Goal: Information Seeking & Learning: Learn about a topic

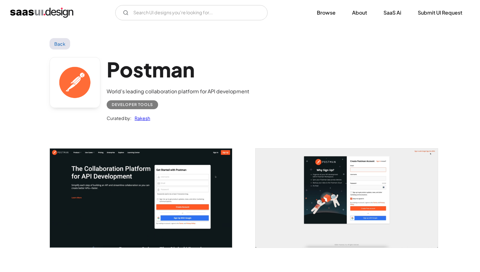
click at [36, 11] on img "home" at bounding box center [41, 13] width 63 height 10
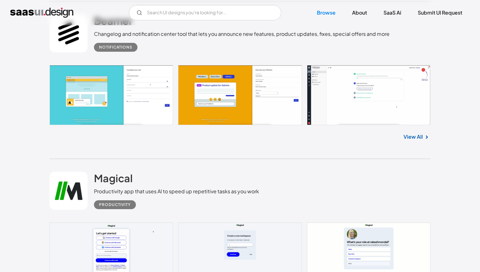
scroll to position [710, 0]
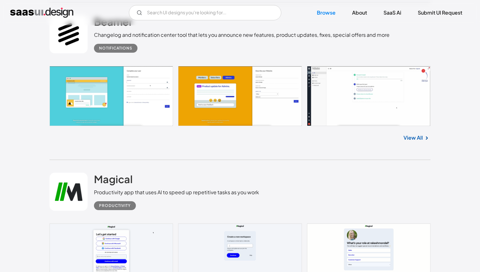
click at [408, 137] on link "View All" at bounding box center [412, 138] width 19 height 8
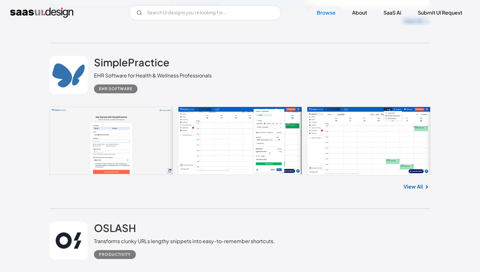
scroll to position [994, 0]
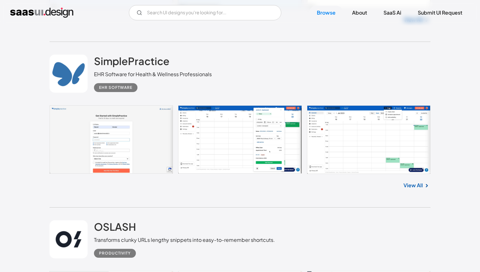
click at [295, 150] on link at bounding box center [239, 139] width 381 height 69
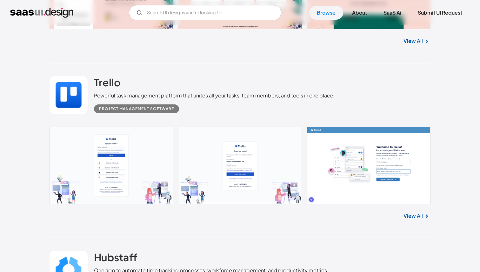
scroll to position [1568, 0]
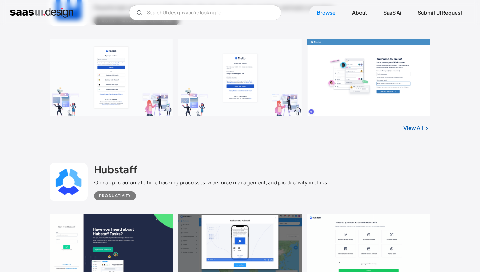
click at [415, 129] on link "View All" at bounding box center [412, 128] width 19 height 8
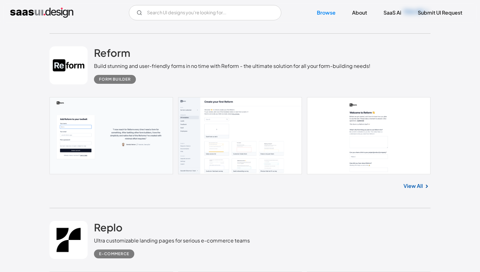
scroll to position [2178, 0]
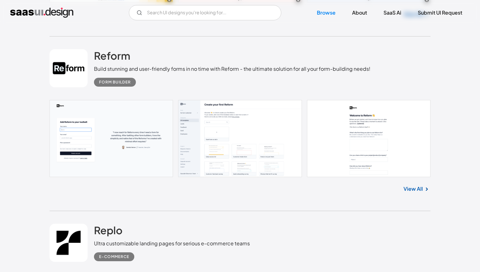
click at [359, 150] on link at bounding box center [239, 138] width 381 height 77
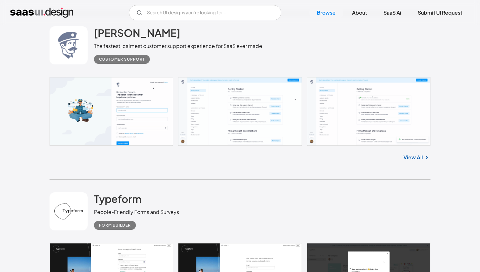
scroll to position [2807, 0]
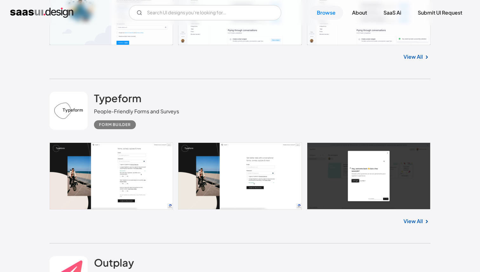
click at [361, 184] on link at bounding box center [239, 175] width 381 height 67
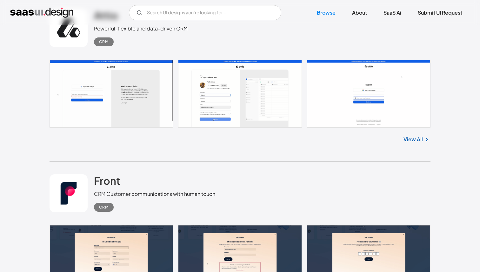
scroll to position [4053, 0]
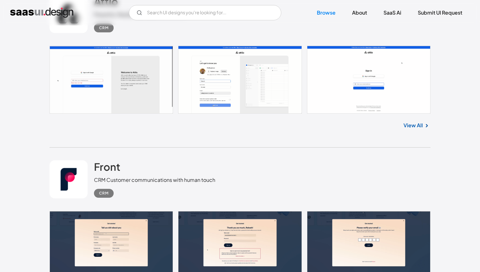
click at [413, 128] on link "View All" at bounding box center [412, 125] width 19 height 8
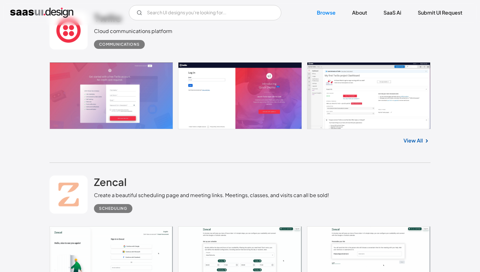
scroll to position [5064, 0]
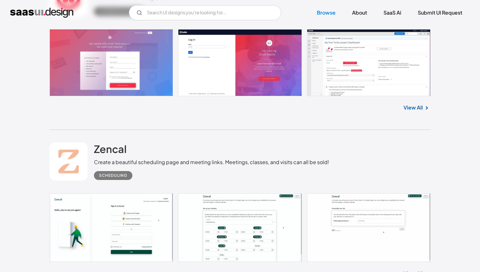
click at [416, 111] on link "View All" at bounding box center [412, 108] width 19 height 8
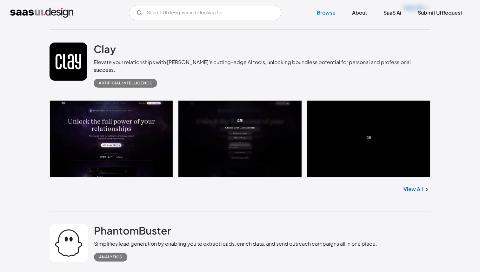
scroll to position [6479, 0]
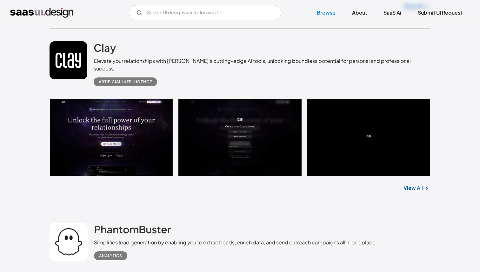
click at [412, 187] on link "View All" at bounding box center [412, 188] width 19 height 8
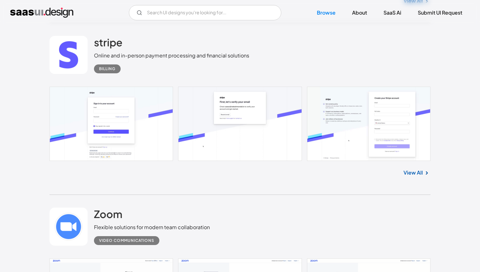
scroll to position [7181, 0]
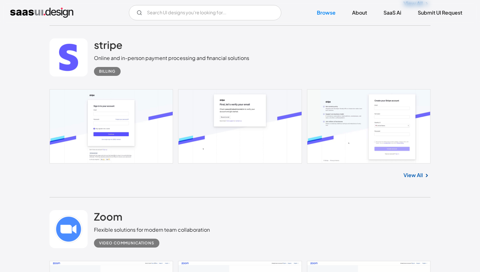
click at [409, 173] on link "View All" at bounding box center [412, 175] width 19 height 8
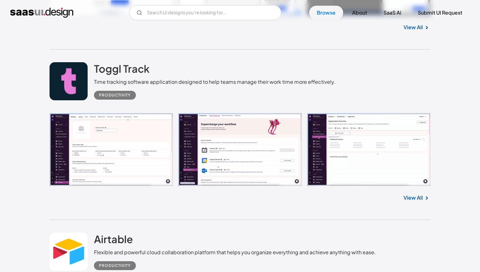
scroll to position [7696, 0]
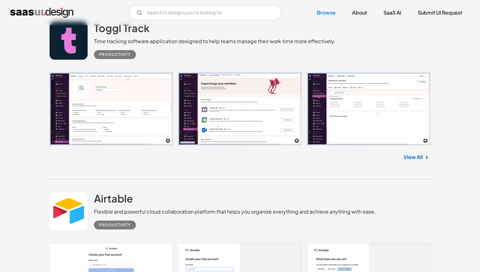
click at [410, 159] on link "View All" at bounding box center [412, 157] width 19 height 8
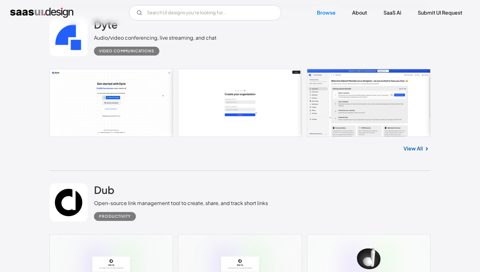
scroll to position [8113, 0]
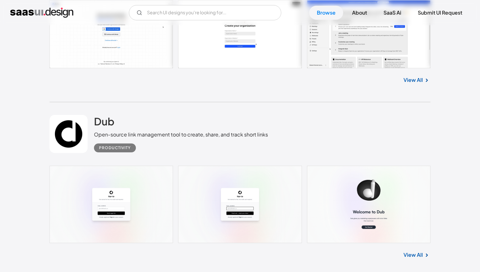
click at [407, 83] on link "View All" at bounding box center [412, 80] width 19 height 8
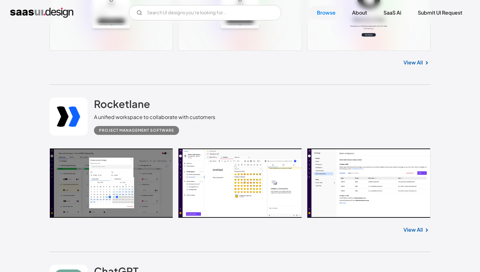
scroll to position [8329, 0]
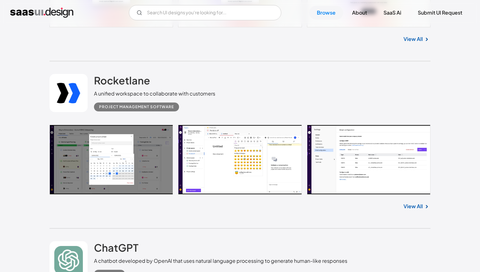
click at [338, 168] on link at bounding box center [239, 160] width 381 height 70
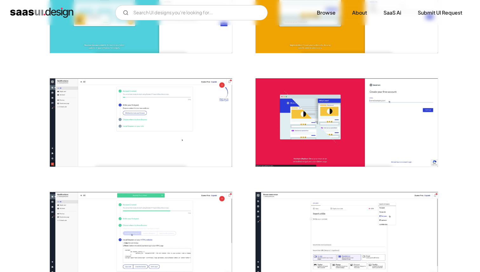
scroll to position [211, 0]
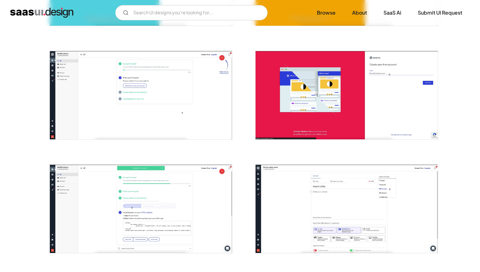
click at [123, 69] on img "open lightbox" at bounding box center [141, 95] width 182 height 88
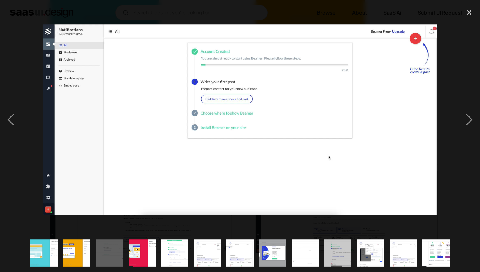
click at [440, 42] on div at bounding box center [240, 119] width 480 height 228
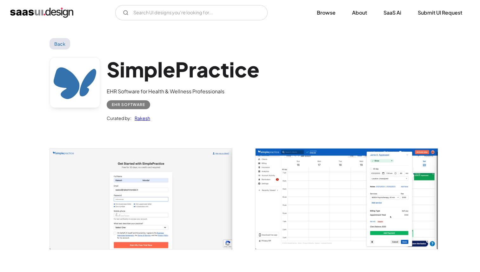
click at [324, 177] on img "open lightbox" at bounding box center [346, 198] width 182 height 101
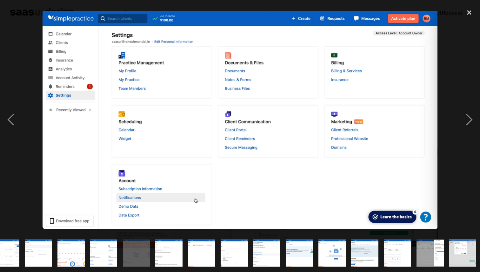
scroll to position [0, 341]
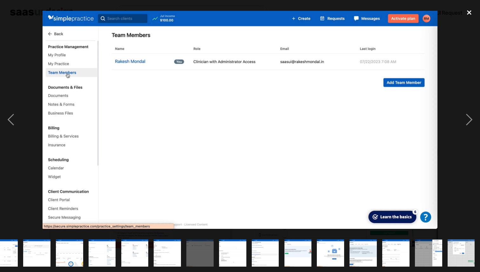
click at [471, 13] on div "close lightbox" at bounding box center [469, 12] width 22 height 14
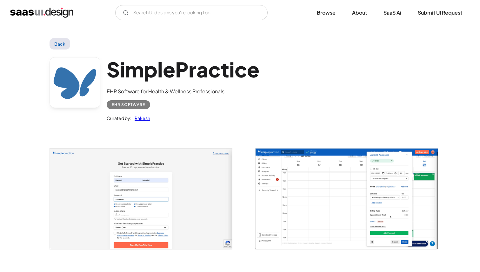
scroll to position [0, 0]
click at [56, 40] on link "Back" at bounding box center [59, 43] width 21 height 11
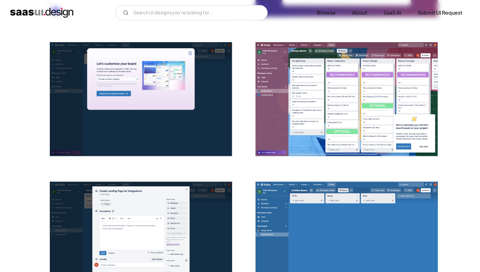
scroll to position [451, 0]
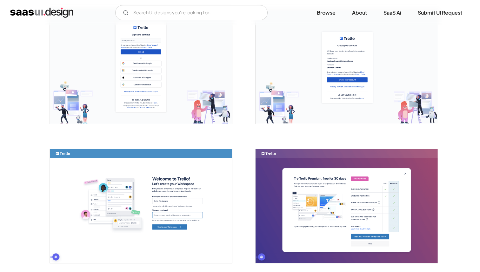
scroll to position [0, 0]
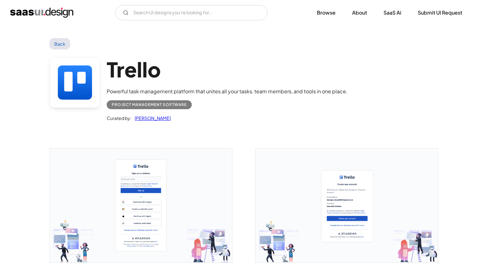
click at [52, 47] on link "Back" at bounding box center [59, 43] width 21 height 11
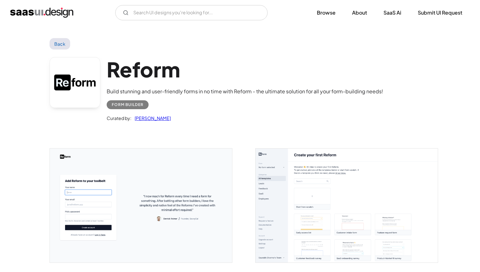
click at [58, 44] on link "Back" at bounding box center [59, 43] width 21 height 11
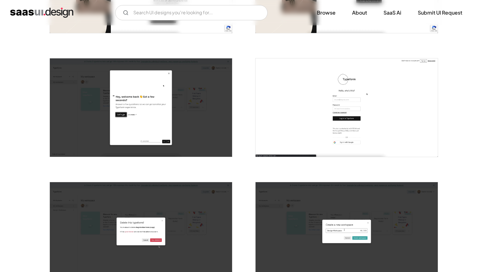
scroll to position [178, 0]
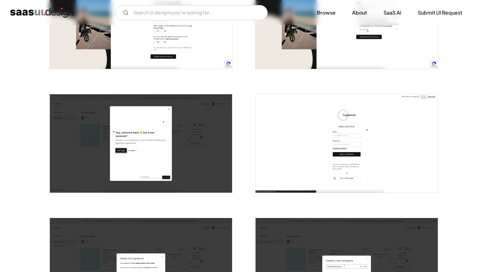
click at [293, 151] on img "open lightbox" at bounding box center [346, 143] width 182 height 98
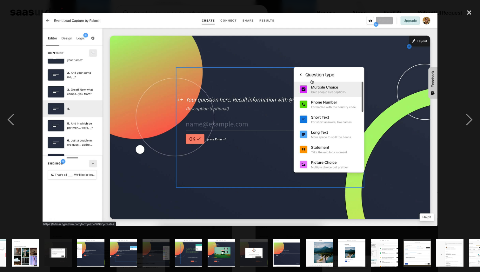
scroll to position [0, 341]
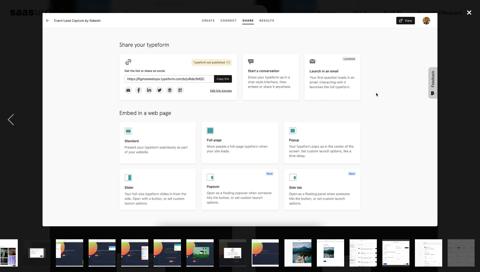
click at [458, 15] on div "close lightbox" at bounding box center [469, 12] width 22 height 14
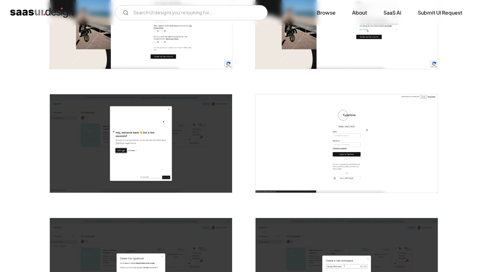
scroll to position [0, 0]
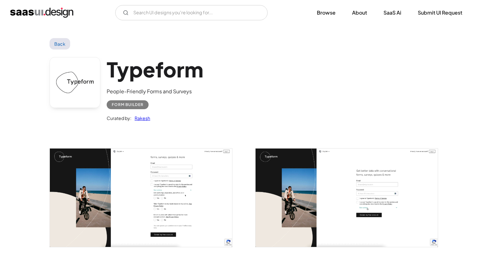
click at [54, 43] on link "Back" at bounding box center [59, 43] width 21 height 11
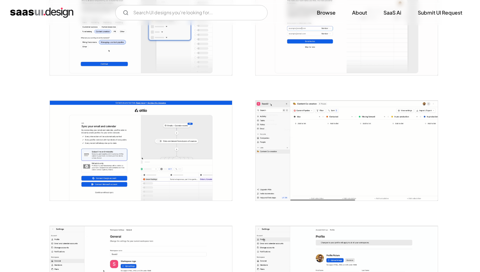
scroll to position [462, 0]
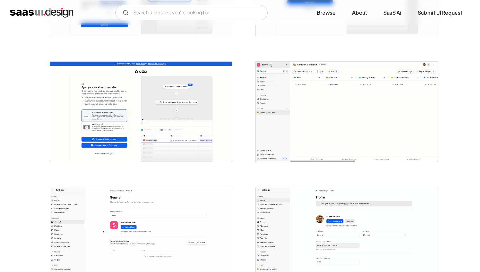
click at [293, 102] on img "open lightbox" at bounding box center [346, 112] width 182 height 100
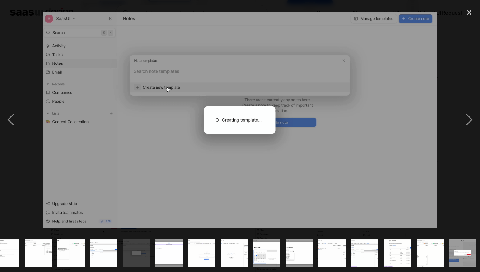
scroll to position [0, 341]
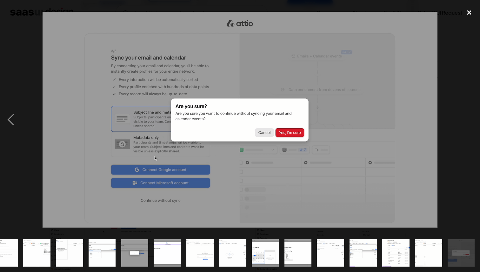
click at [467, 14] on div "close lightbox" at bounding box center [469, 12] width 22 height 14
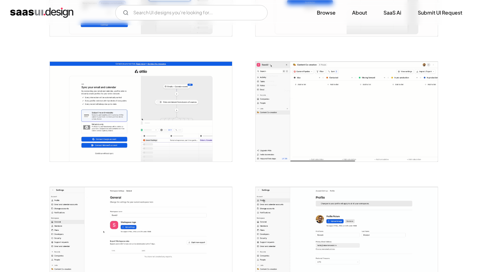
scroll to position [0, 0]
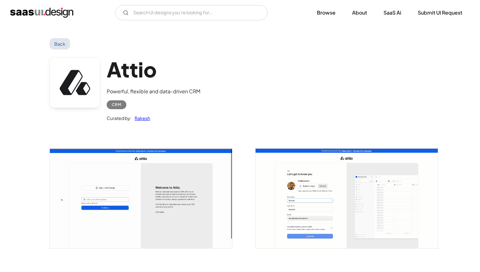
click at [58, 44] on link "Back" at bounding box center [59, 43] width 21 height 11
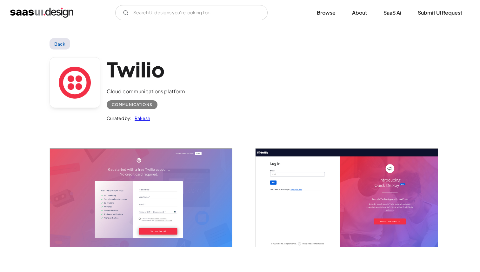
click at [63, 47] on link "Back" at bounding box center [59, 43] width 21 height 11
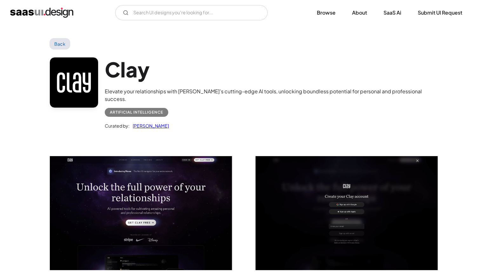
click at [58, 44] on link "Back" at bounding box center [59, 43] width 21 height 11
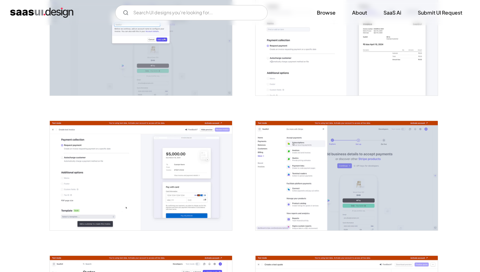
scroll to position [756, 0]
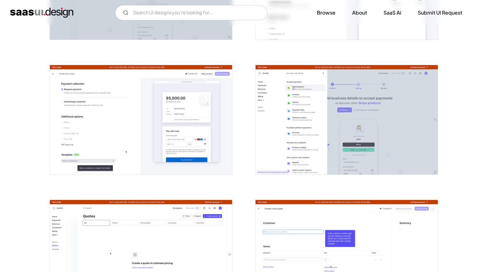
click at [280, 134] on img "open lightbox" at bounding box center [346, 119] width 182 height 109
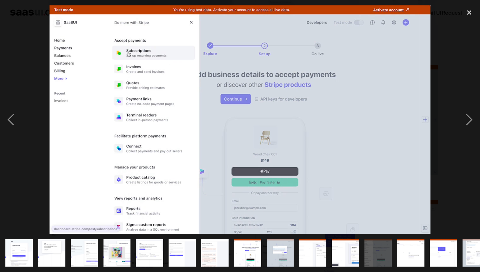
click at [31, 139] on div at bounding box center [240, 119] width 480 height 228
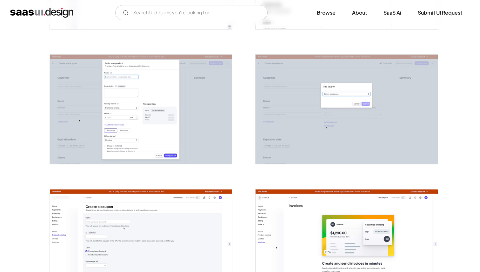
scroll to position [1085, 0]
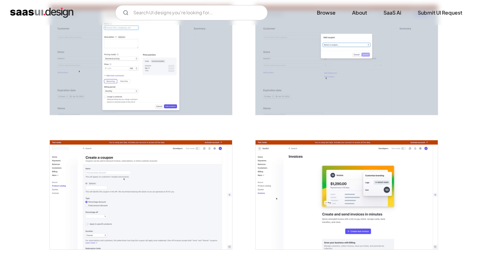
click at [126, 74] on img "open lightbox" at bounding box center [141, 59] width 182 height 109
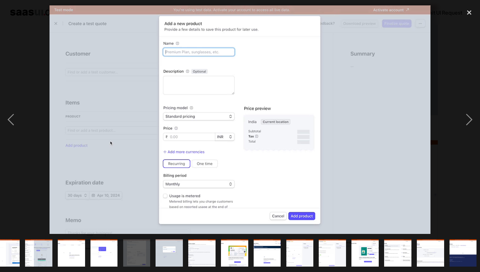
scroll to position [0, 341]
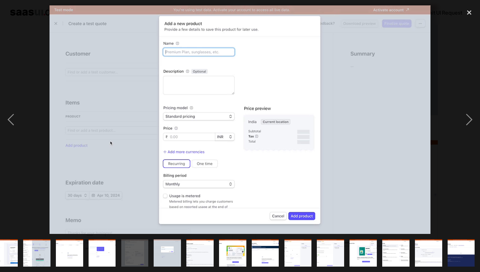
click at [32, 166] on div at bounding box center [240, 119] width 480 height 228
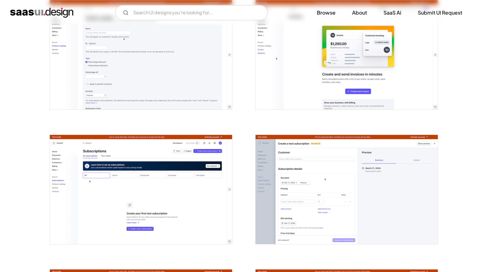
scroll to position [1252, 0]
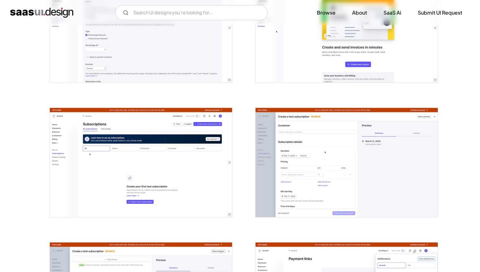
click at [136, 173] on img "open lightbox" at bounding box center [141, 162] width 182 height 109
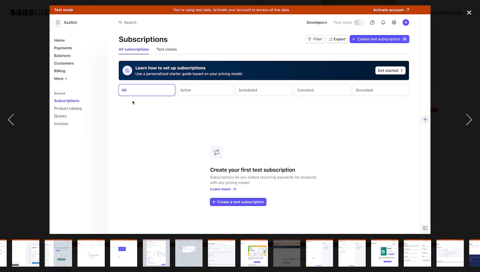
scroll to position [0, 341]
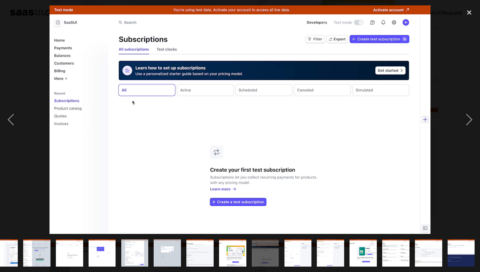
click at [33, 181] on div at bounding box center [240, 119] width 480 height 228
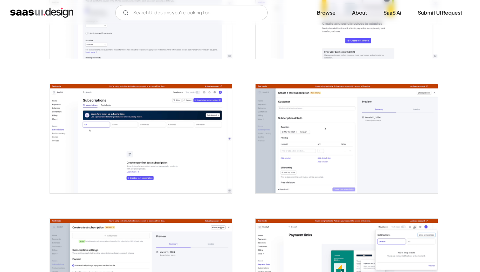
scroll to position [1292, 0]
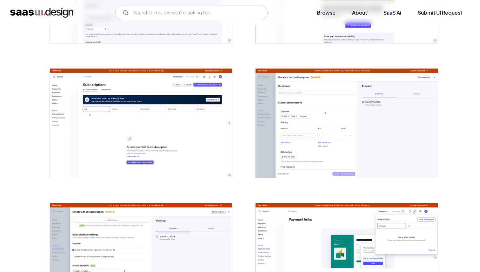
click at [310, 123] on img "open lightbox" at bounding box center [346, 123] width 182 height 109
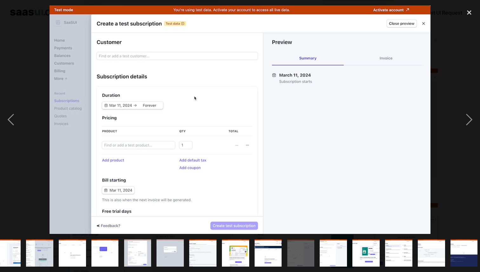
scroll to position [0, 341]
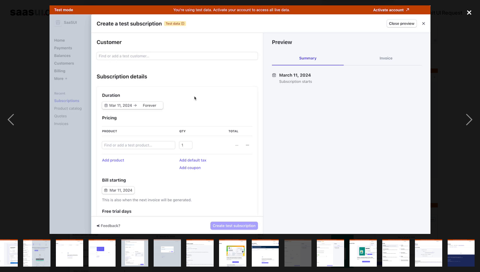
click at [469, 12] on div "close lightbox" at bounding box center [469, 12] width 22 height 14
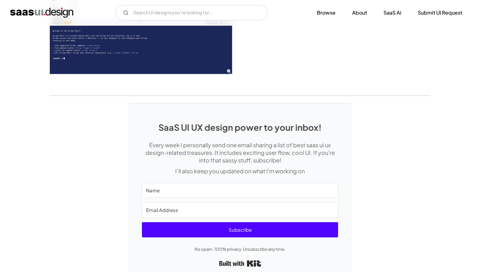
scroll to position [1830, 0]
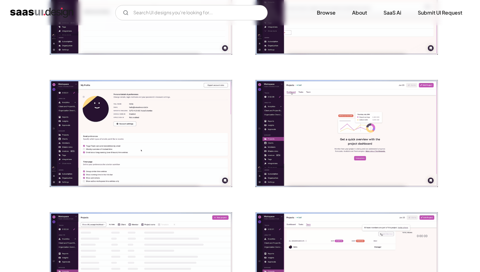
scroll to position [351, 0]
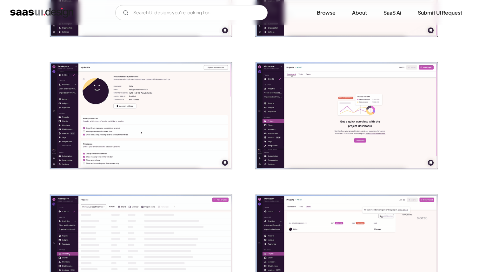
click at [127, 104] on img "open lightbox" at bounding box center [141, 115] width 182 height 107
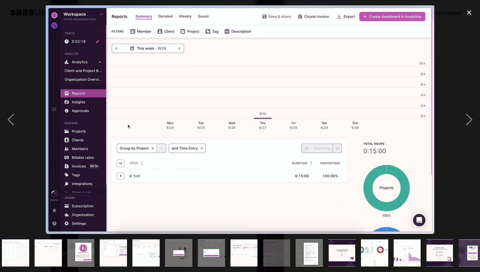
scroll to position [0, 211]
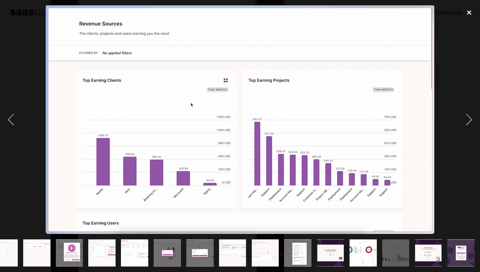
click at [459, 14] on div "close lightbox" at bounding box center [469, 12] width 22 height 14
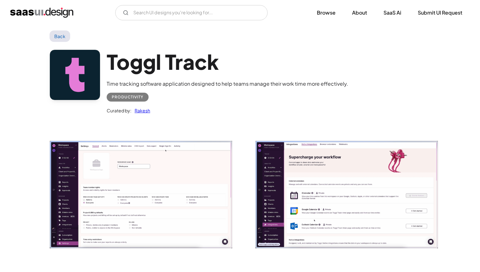
scroll to position [0, 0]
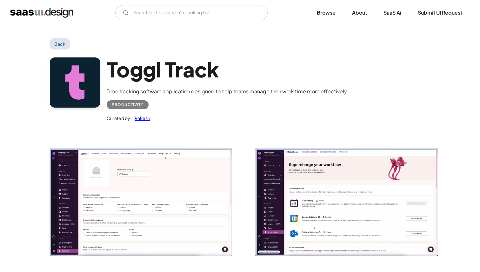
click at [53, 50] on div "Toggl Track Time tracking software application designed to help teams manage th…" at bounding box center [239, 90] width 381 height 83
click at [55, 46] on link "Back" at bounding box center [59, 43] width 21 height 11
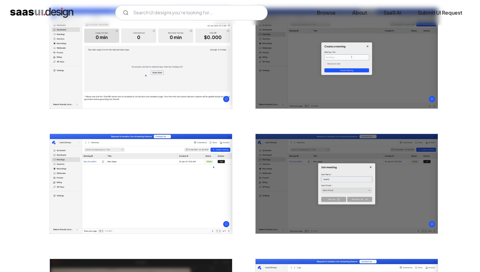
scroll to position [522, 0]
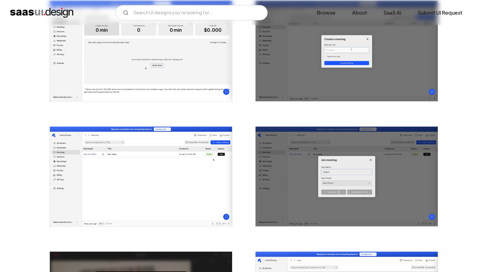
click at [141, 172] on img "open lightbox" at bounding box center [141, 177] width 182 height 100
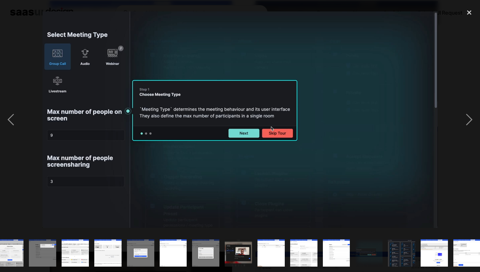
scroll to position [0, 113]
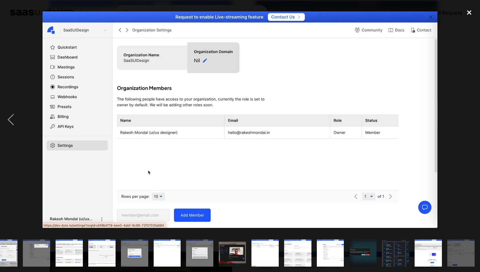
click at [468, 13] on div "close lightbox" at bounding box center [469, 12] width 22 height 14
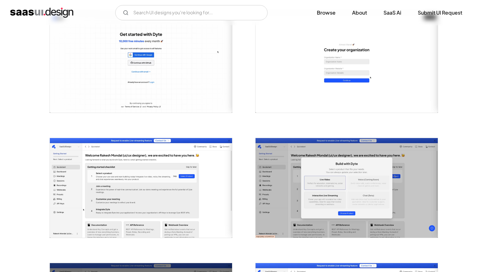
scroll to position [0, 0]
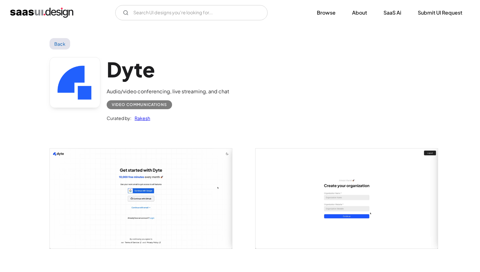
click at [60, 47] on link "Back" at bounding box center [59, 43] width 21 height 11
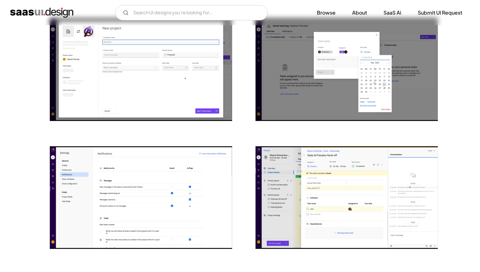
scroll to position [460, 0]
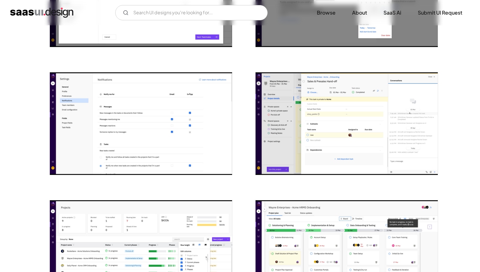
click at [320, 132] on img "open lightbox" at bounding box center [346, 123] width 182 height 102
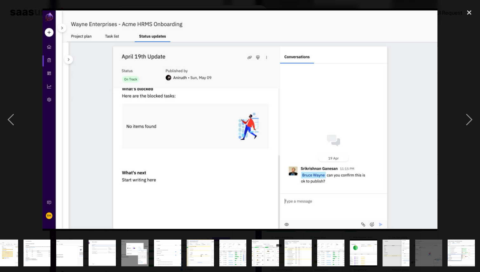
scroll to position [0, 48]
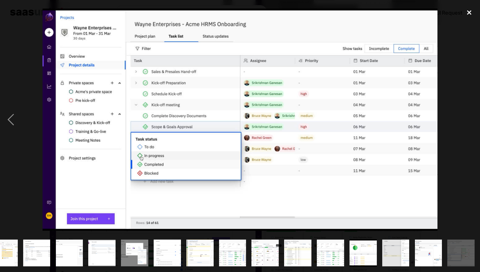
click at [472, 16] on div "close lightbox" at bounding box center [469, 12] width 22 height 14
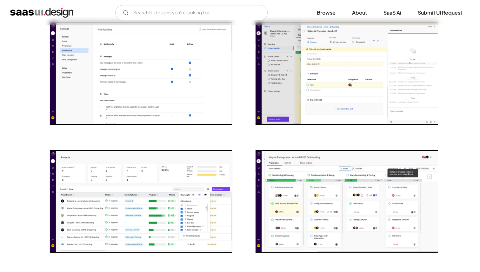
scroll to position [540, 0]
